Goal: Navigation & Orientation: Go to known website

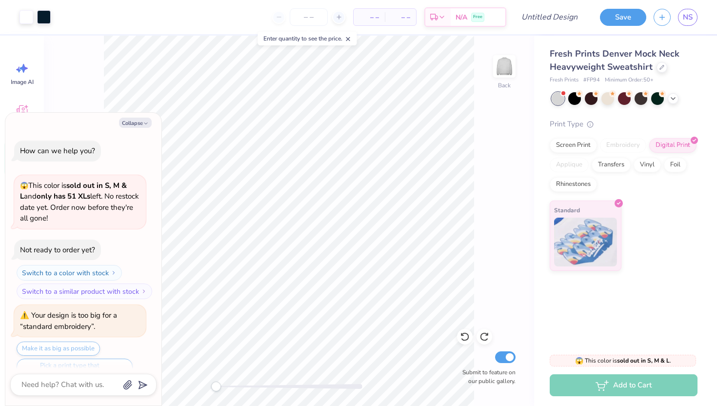
scroll to position [249, 0]
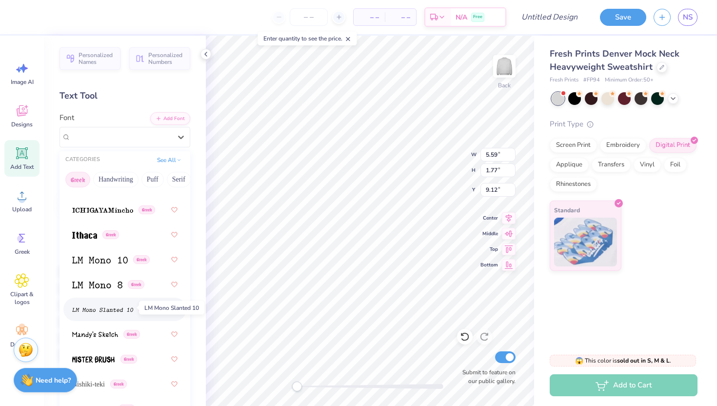
scroll to position [949, 0]
